Goal: Find specific page/section: Find specific page/section

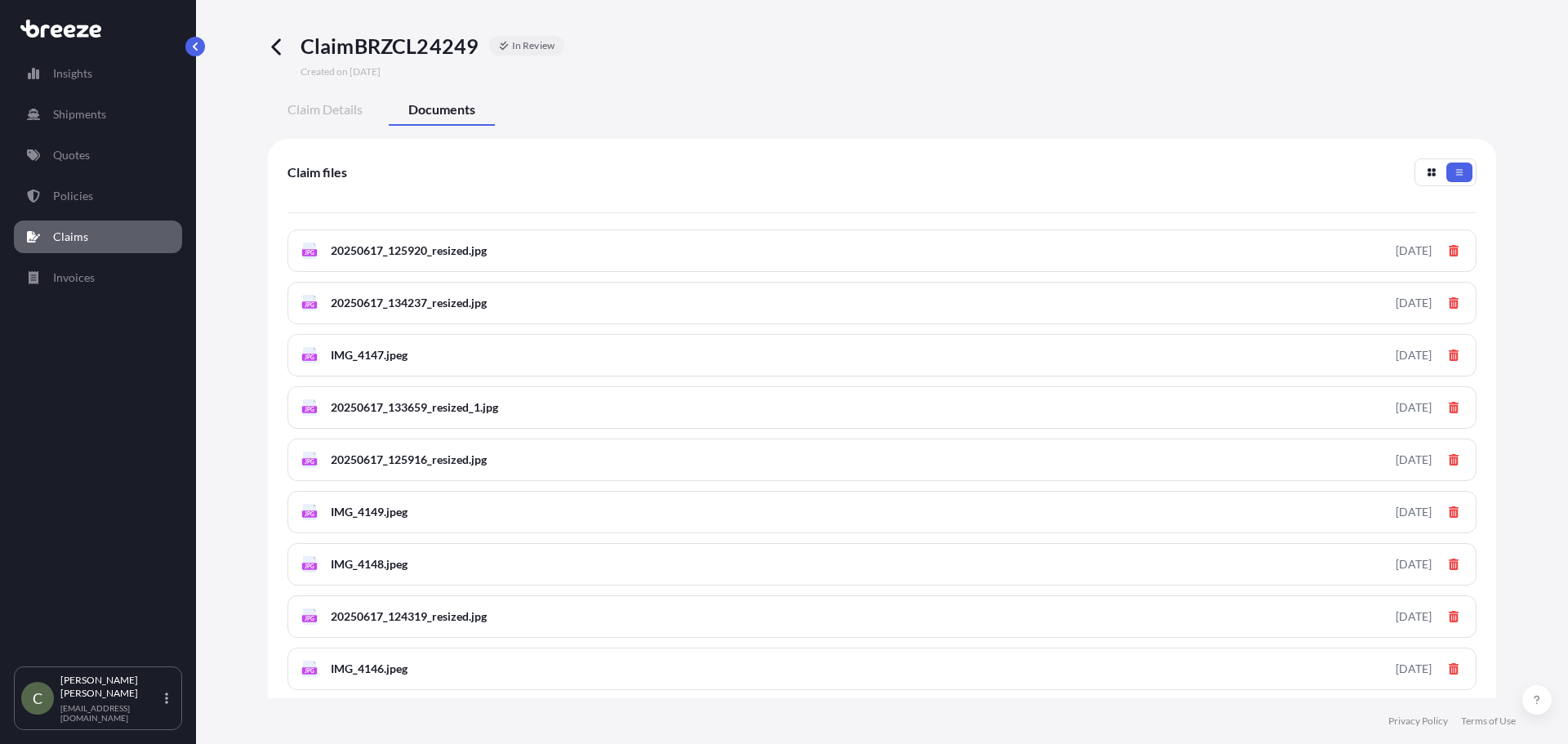
click at [79, 234] on p "Claims" at bounding box center [70, 236] width 35 height 16
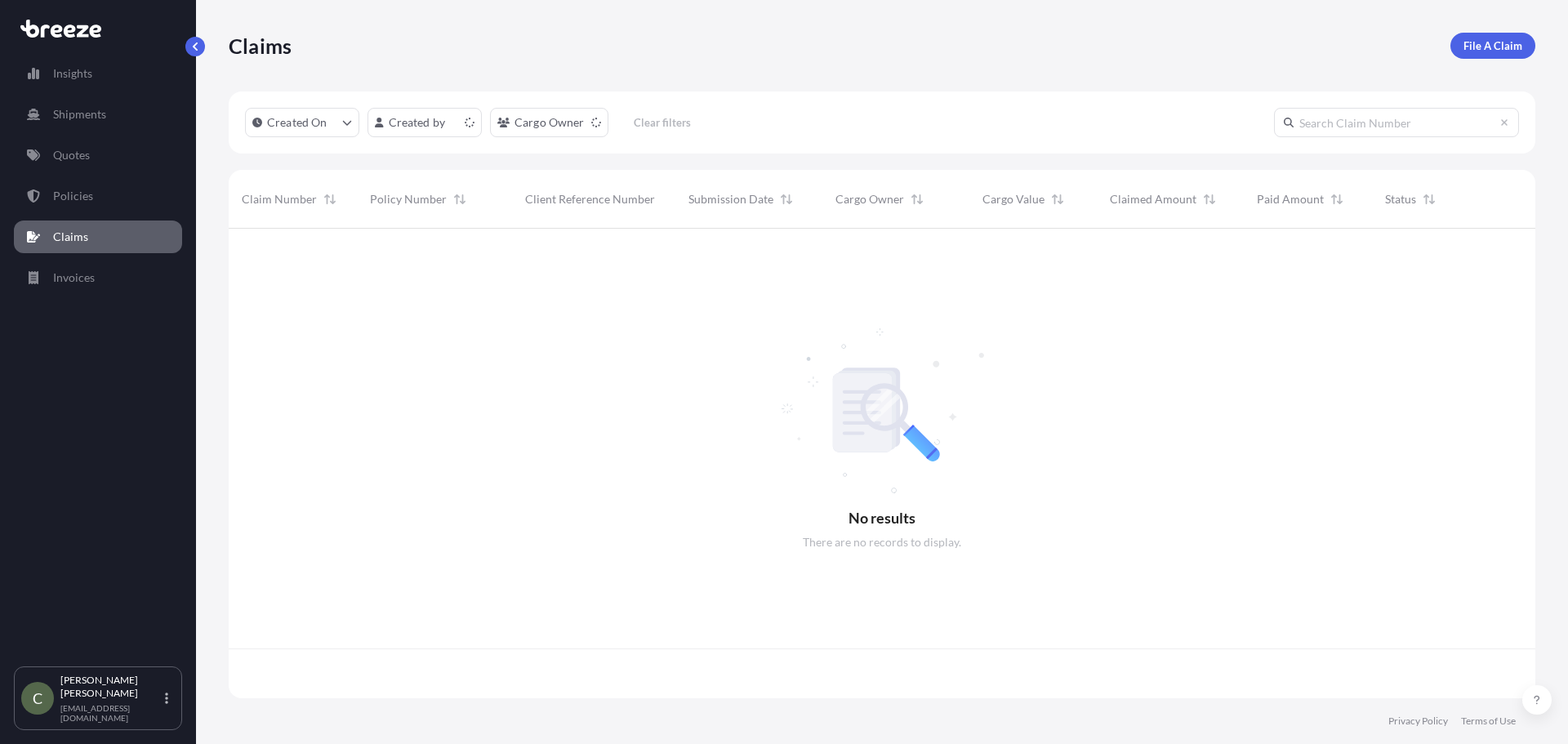
scroll to position [466, 1294]
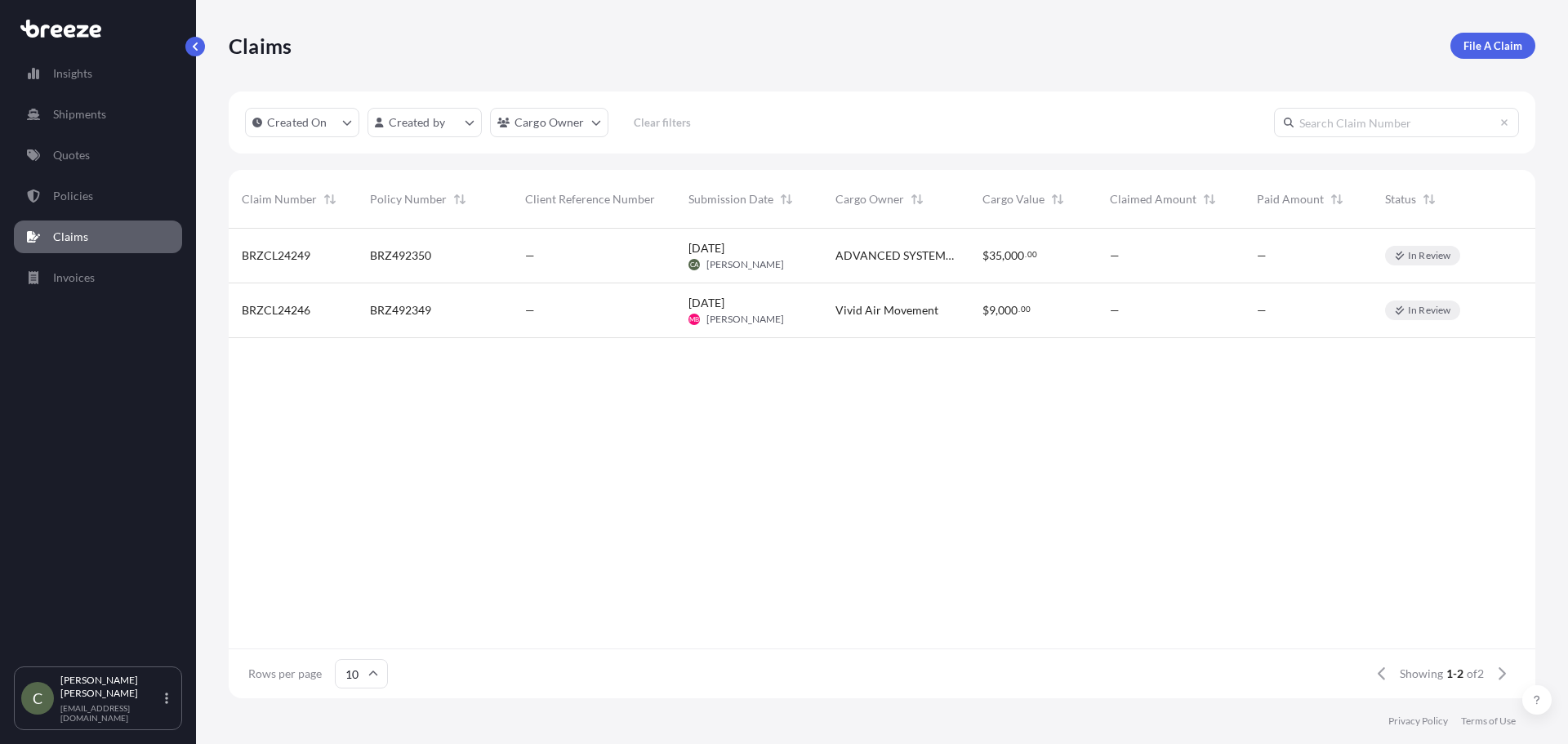
click at [856, 259] on span "ADVANCED SYSTEMS CO" at bounding box center [895, 255] width 121 height 16
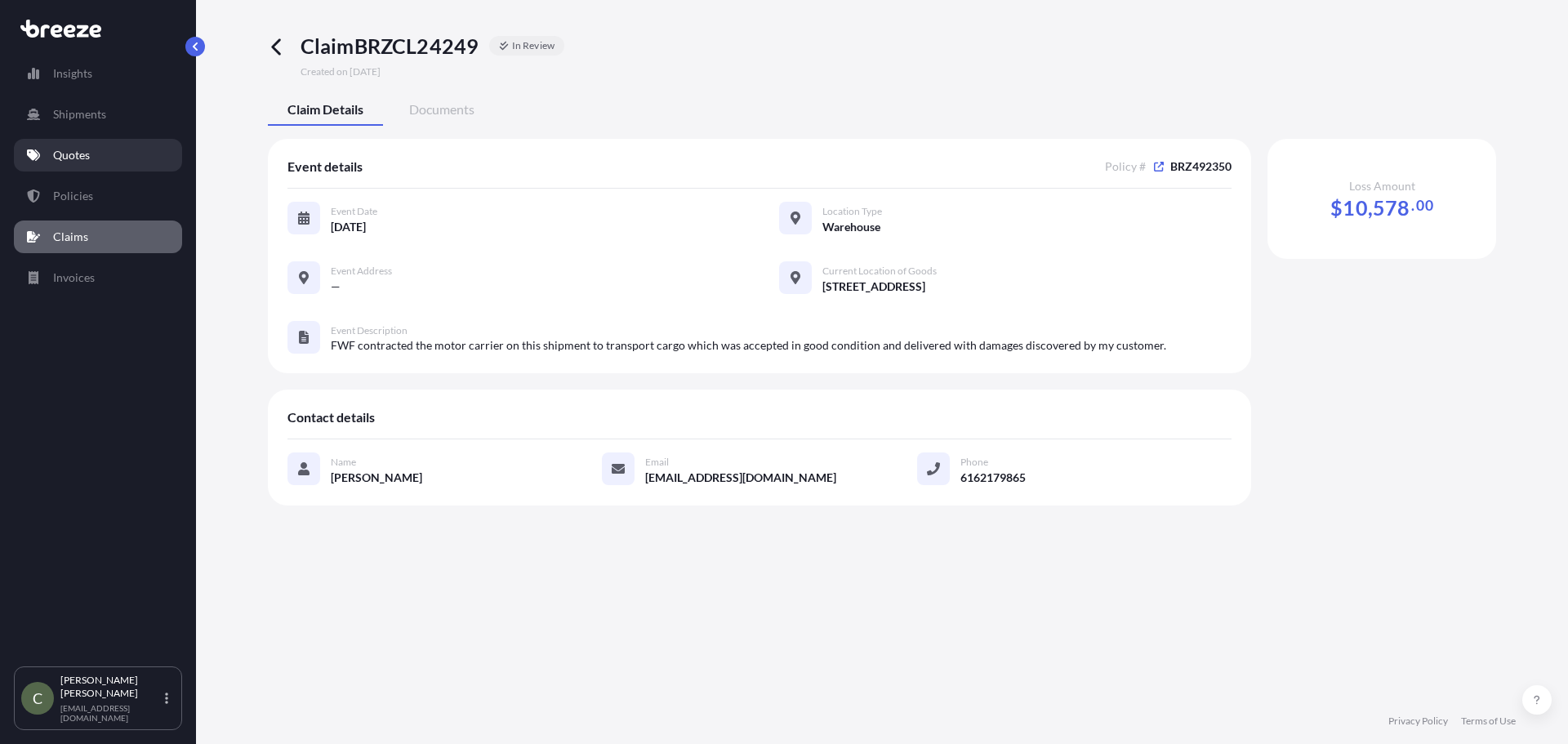
click at [105, 149] on link "Quotes" at bounding box center [98, 155] width 168 height 33
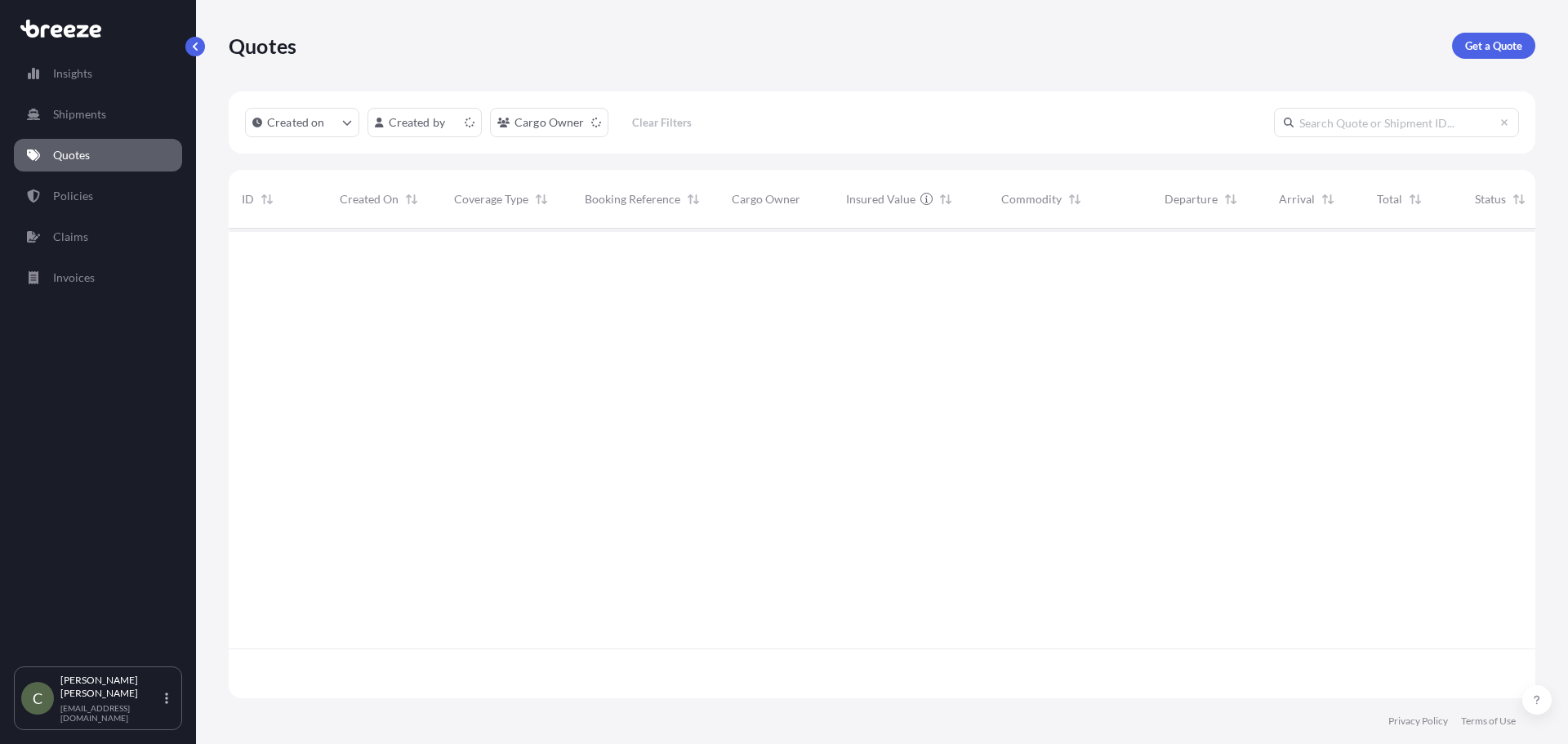
scroll to position [466, 1294]
click at [76, 224] on link "Claims" at bounding box center [98, 236] width 168 height 33
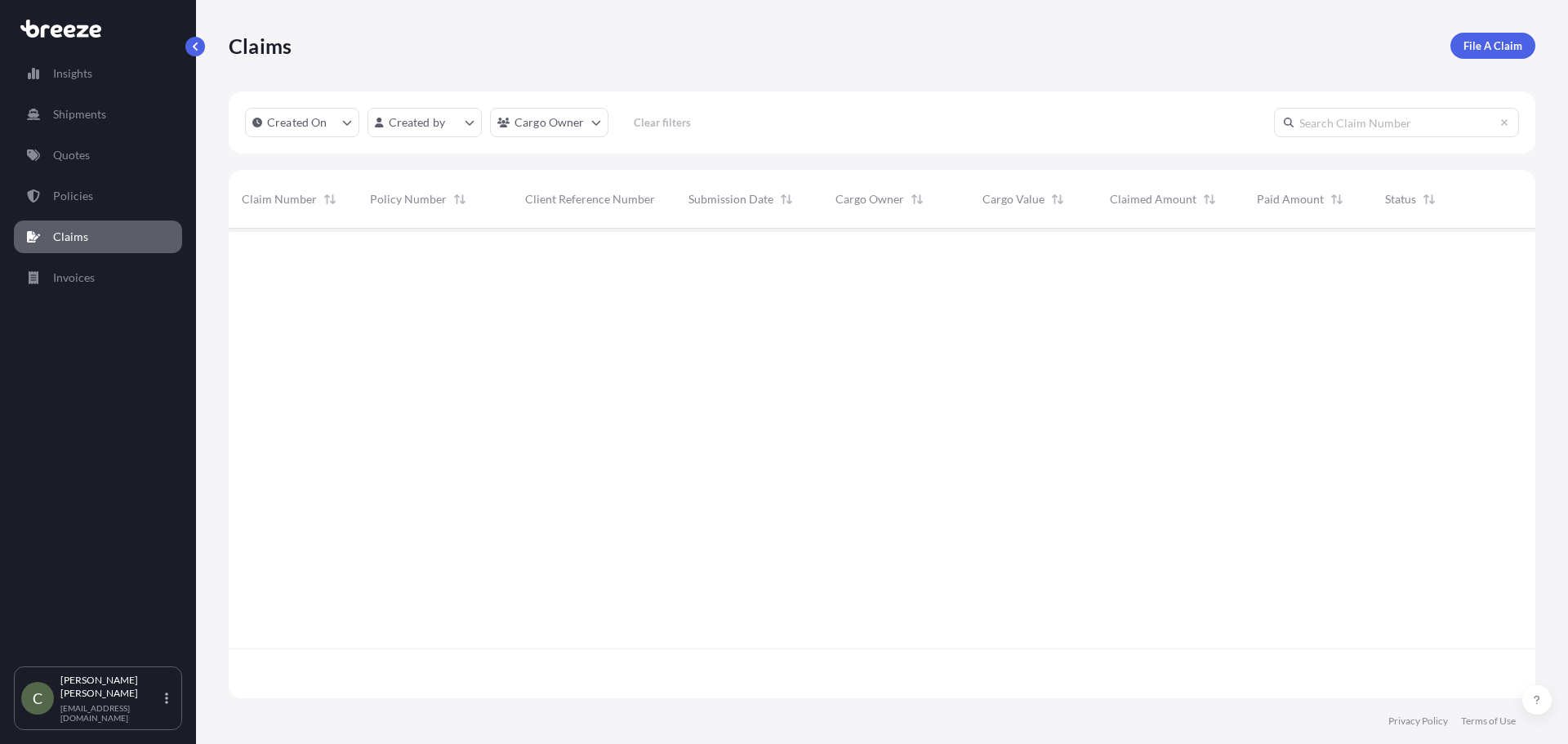
scroll to position [466, 1294]
